Goal: Task Accomplishment & Management: Use online tool/utility

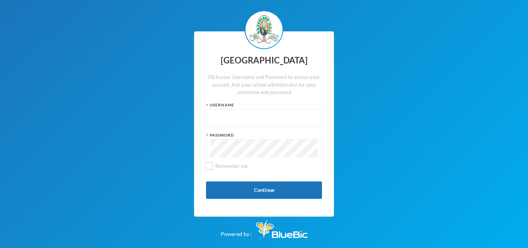
click at [223, 116] on input "text" at bounding box center [263, 117] width 107 height 17
type input "glh24cs60"
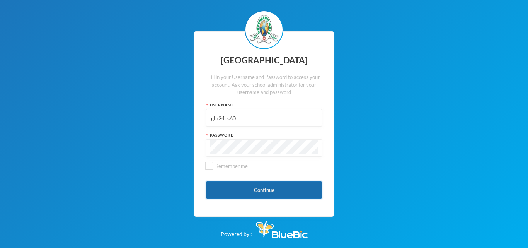
click at [251, 194] on button "Continue" at bounding box center [264, 189] width 116 height 17
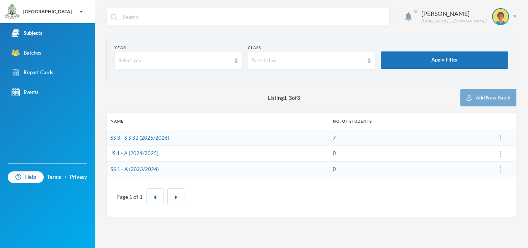
click at [178, 137] on td "SS 3 - S S 3B (2025/2026)" at bounding box center [218, 138] width 222 height 16
click at [155, 134] on td "SS 3 - S S 3B (2025/2026)" at bounding box center [218, 138] width 222 height 16
click at [149, 140] on link "SS 3 - S S 3B (2025/2026)" at bounding box center [139, 137] width 59 height 6
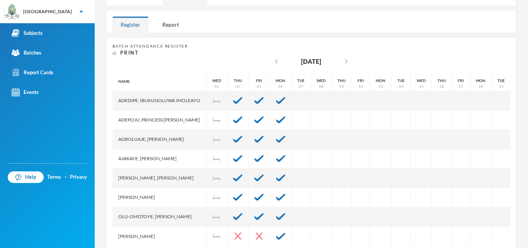
scroll to position [138, 0]
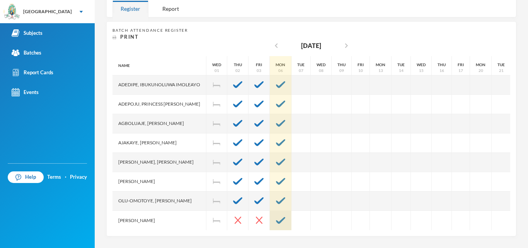
click at [285, 217] on img at bounding box center [280, 220] width 9 height 7
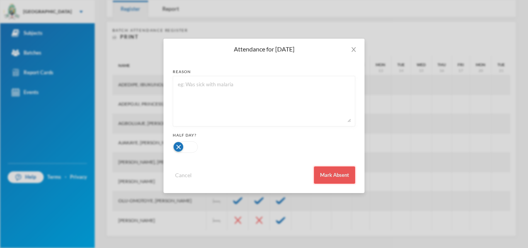
click at [339, 176] on button "Mark Absent" at bounding box center [334, 174] width 41 height 17
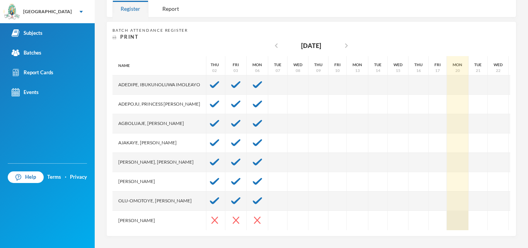
click at [465, 211] on div at bounding box center [458, 220] width 22 height 19
